Goal: Information Seeking & Learning: Understand process/instructions

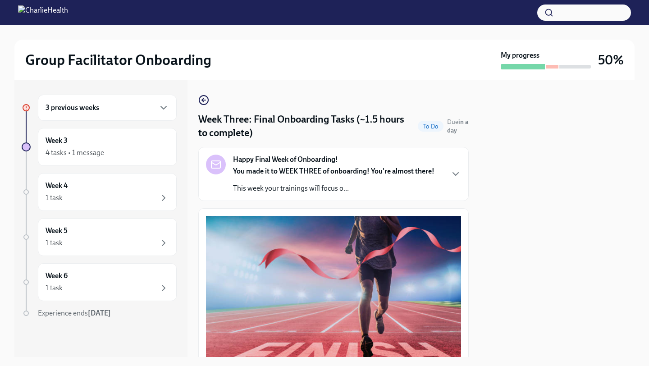
click at [130, 104] on div "3 previous weeks" at bounding box center [108, 107] width 124 height 11
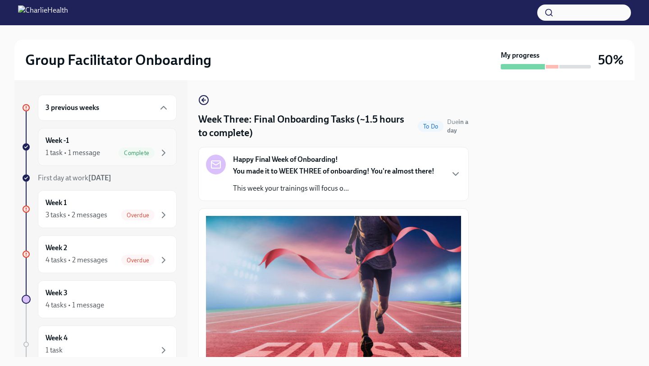
click at [151, 141] on div "Week -1 1 task • 1 message Complete" at bounding box center [108, 147] width 124 height 23
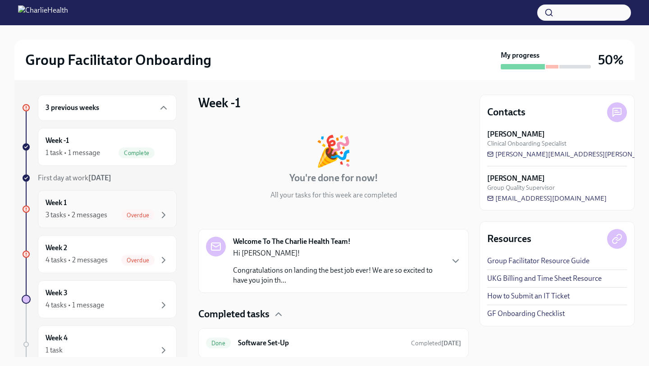
click at [136, 202] on div "Week 1 3 tasks • 2 messages Overdue" at bounding box center [108, 209] width 124 height 23
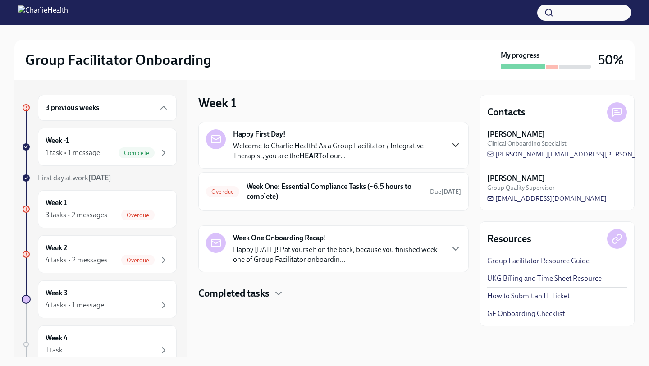
click at [461, 146] on icon "button" at bounding box center [455, 145] width 11 height 11
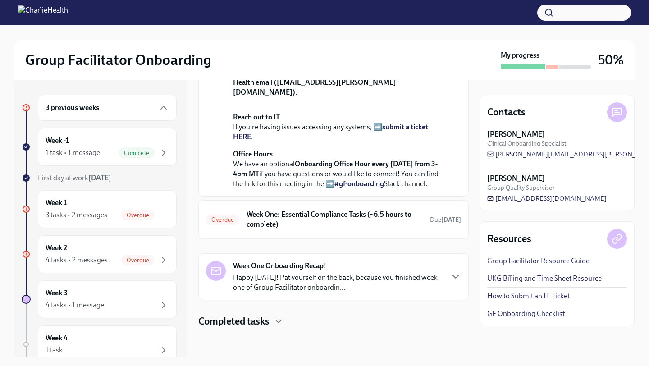
scroll to position [357, 0]
click at [457, 278] on icon "button" at bounding box center [455, 276] width 5 height 3
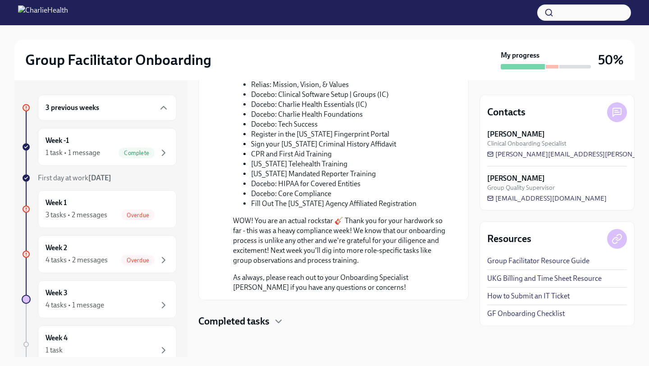
scroll to position [827, 0]
click at [280, 325] on icon "button" at bounding box center [278, 321] width 11 height 11
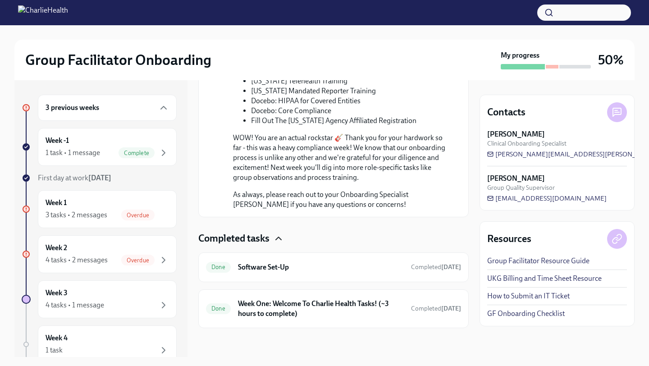
scroll to position [910, 0]
click at [138, 244] on div "Week 2 4 tasks • 2 messages Overdue" at bounding box center [108, 254] width 124 height 23
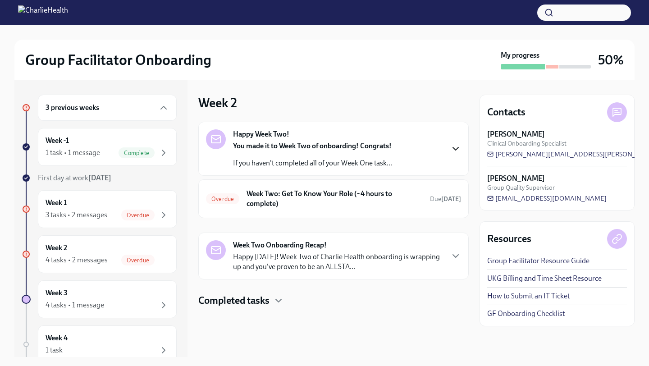
click at [460, 149] on icon "button" at bounding box center [455, 148] width 11 height 11
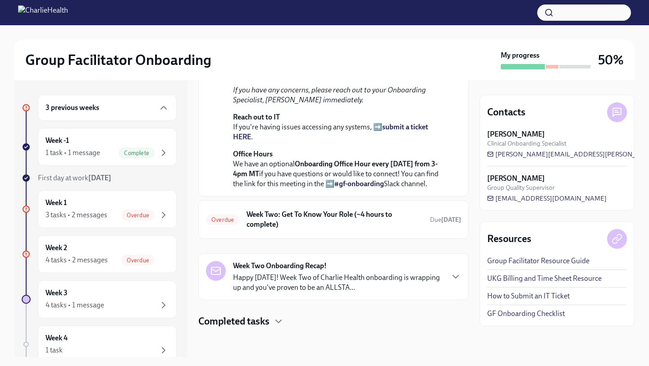
scroll to position [278, 0]
click at [358, 226] on h6 "Week Two: Get To Know Your Role (~4 hours to complete)" at bounding box center [335, 220] width 176 height 20
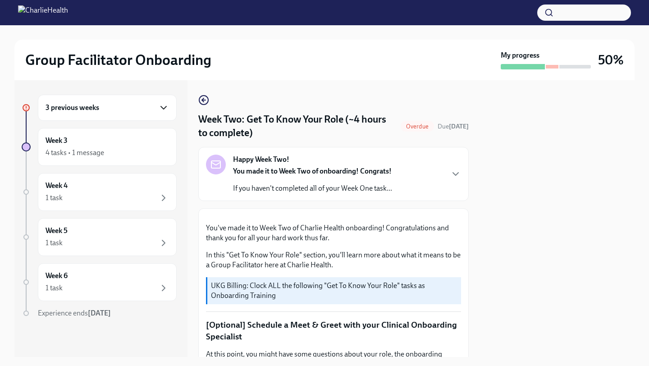
click at [158, 108] on icon "button" at bounding box center [163, 107] width 11 height 11
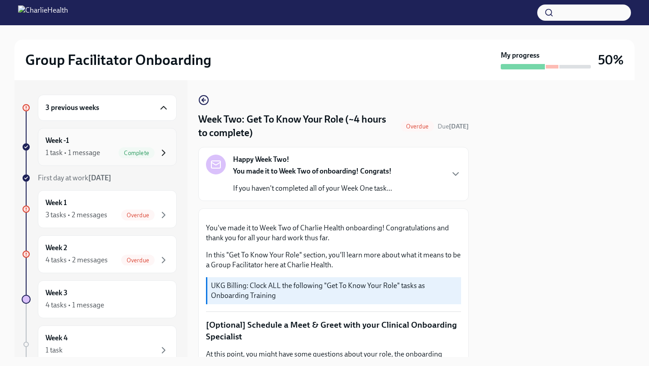
click at [161, 152] on icon "button" at bounding box center [163, 152] width 11 height 11
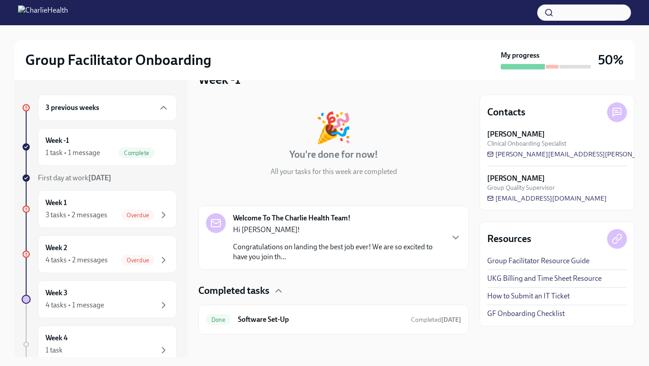
scroll to position [30, 0]
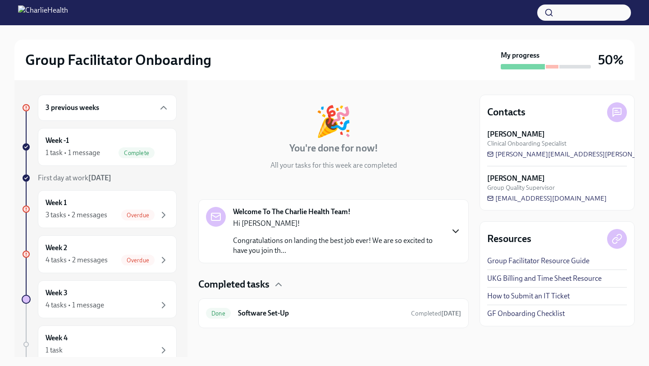
click at [456, 232] on icon "button" at bounding box center [455, 231] width 5 height 3
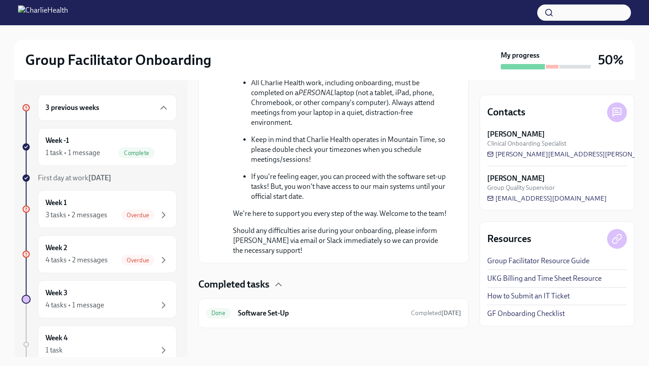
scroll to position [554, 0]
click at [136, 246] on div "Week 2 4 tasks • 2 messages Overdue" at bounding box center [108, 254] width 124 height 23
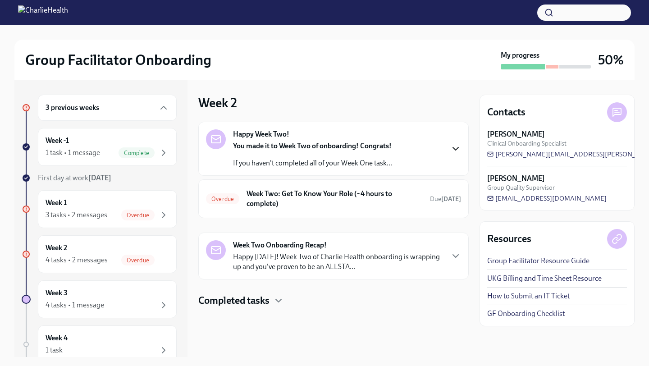
click at [459, 146] on icon "button" at bounding box center [455, 148] width 11 height 11
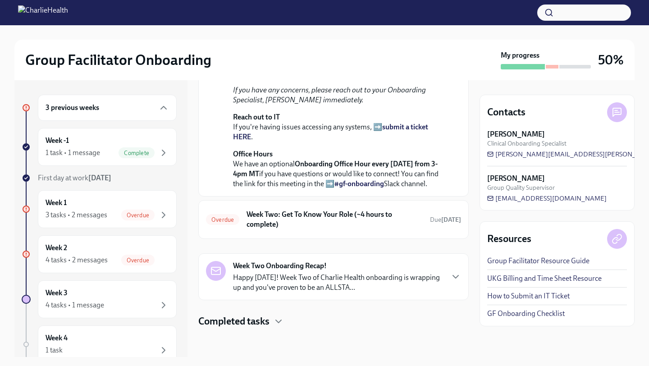
scroll to position [278, 0]
click at [379, 229] on h6 "Week Two: Get To Know Your Role (~4 hours to complete)" at bounding box center [335, 220] width 176 height 20
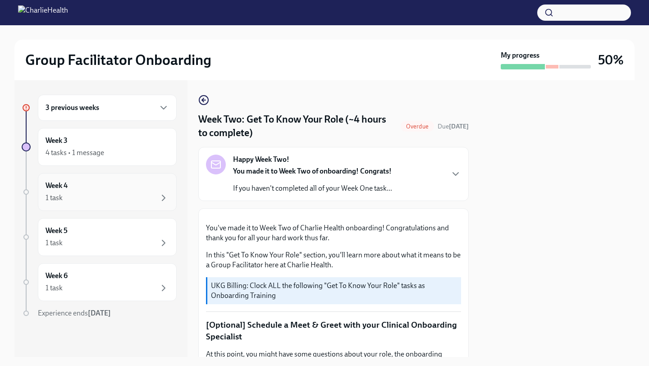
click at [122, 199] on div "1 task" at bounding box center [108, 198] width 124 height 11
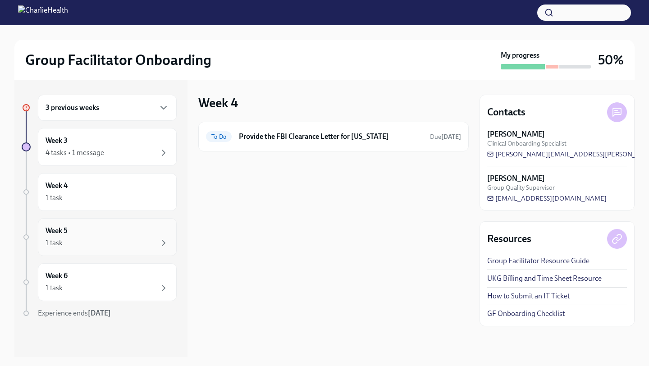
click at [120, 242] on div "1 task" at bounding box center [108, 243] width 124 height 11
click at [106, 287] on div "1 task" at bounding box center [108, 288] width 124 height 11
click at [122, 139] on div "Week 3 4 tasks • 1 message" at bounding box center [108, 147] width 124 height 23
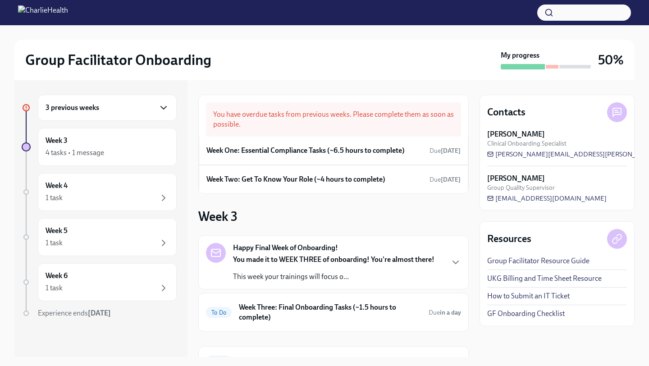
click at [160, 111] on icon "button" at bounding box center [163, 107] width 11 height 11
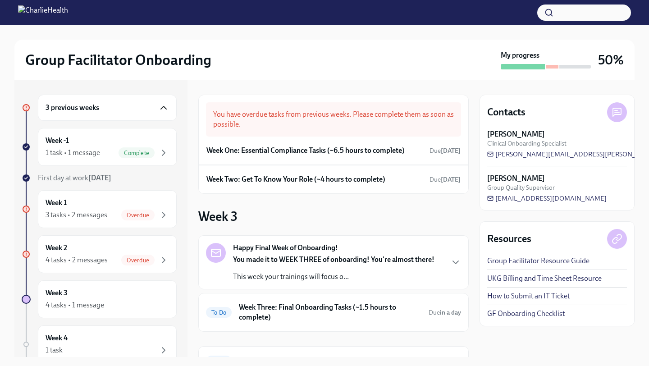
click at [112, 104] on div "3 previous weeks" at bounding box center [108, 107] width 124 height 11
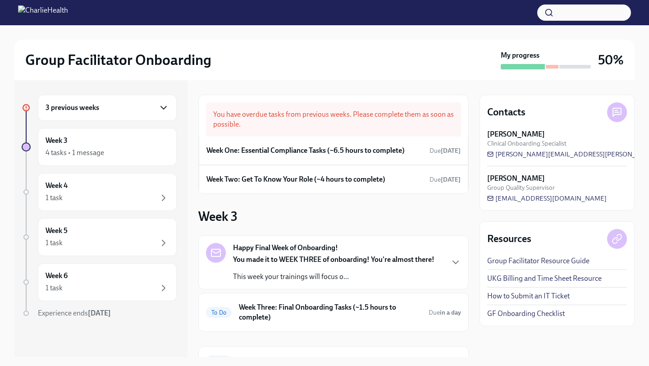
click at [112, 104] on div "3 previous weeks" at bounding box center [108, 107] width 124 height 11
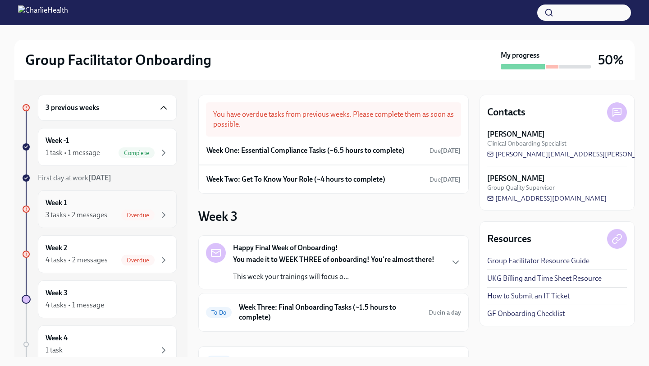
click at [112, 201] on div "Week 1 3 tasks • 2 messages Overdue" at bounding box center [108, 209] width 124 height 23
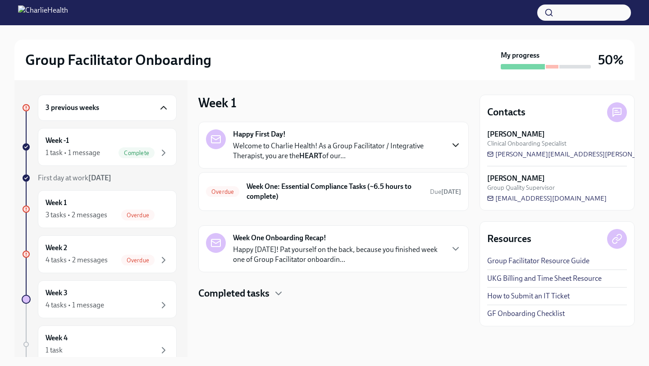
click at [458, 143] on icon "button" at bounding box center [455, 145] width 11 height 11
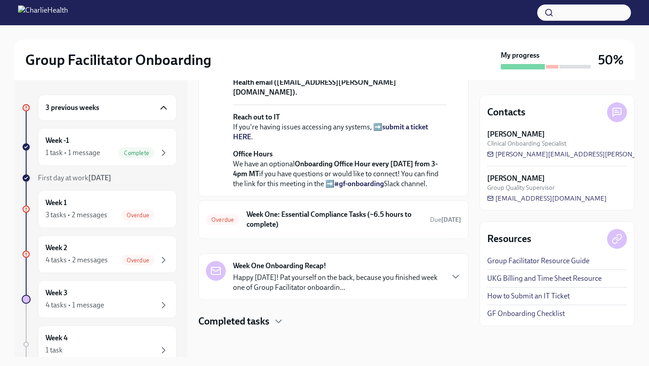
scroll to position [361, 0]
click at [339, 229] on h6 "Week One: Essential Compliance Tasks (~6.5 hours to complete)" at bounding box center [335, 220] width 176 height 20
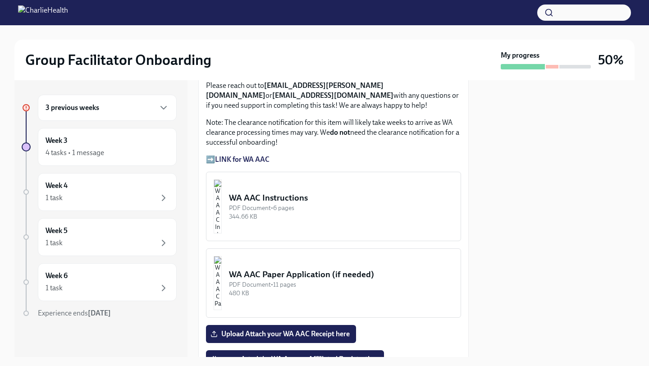
scroll to position [758, 0]
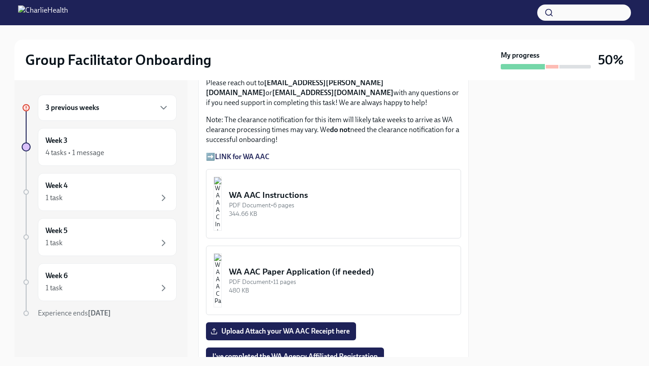
click at [325, 207] on div "PDF Document • 6 pages" at bounding box center [341, 205] width 225 height 9
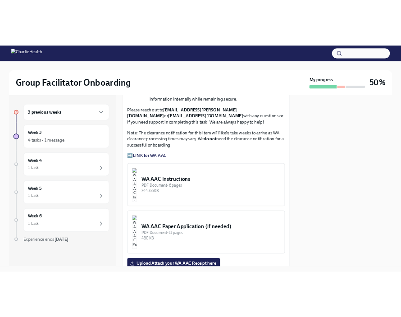
scroll to position [743, 0]
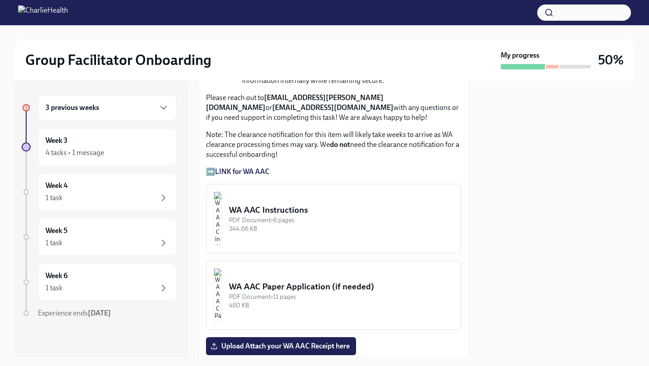
click at [252, 172] on strong "LINK for WA AAC" at bounding box center [242, 171] width 55 height 9
click at [212, 172] on p "➡️ LINK for WA AAC" at bounding box center [333, 172] width 255 height 10
click at [246, 174] on strong "LINK for WA AAC" at bounding box center [242, 171] width 55 height 9
click at [306, 219] on div "PDF Document • 6 pages" at bounding box center [341, 220] width 225 height 9
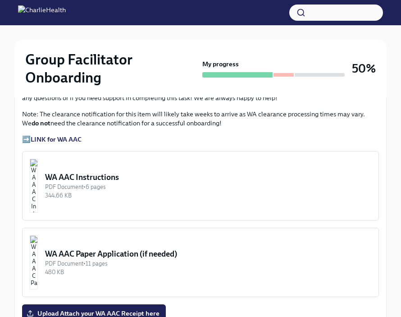
scroll to position [718, 0]
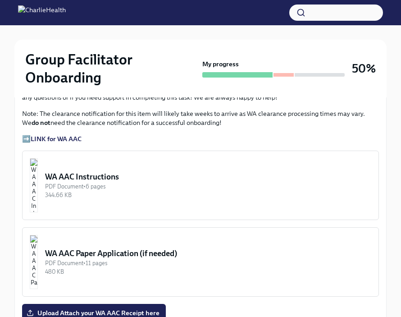
click at [38, 174] on img "button" at bounding box center [34, 185] width 8 height 54
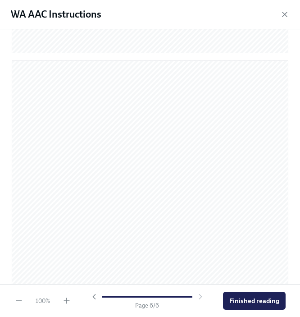
scroll to position [1808, 0]
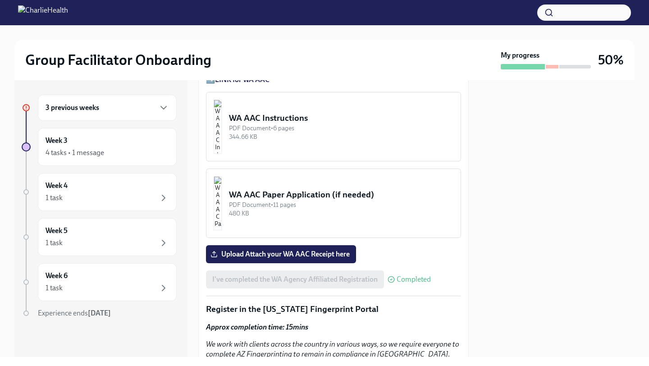
scroll to position [837, 0]
